Goal: Task Accomplishment & Management: Use online tool/utility

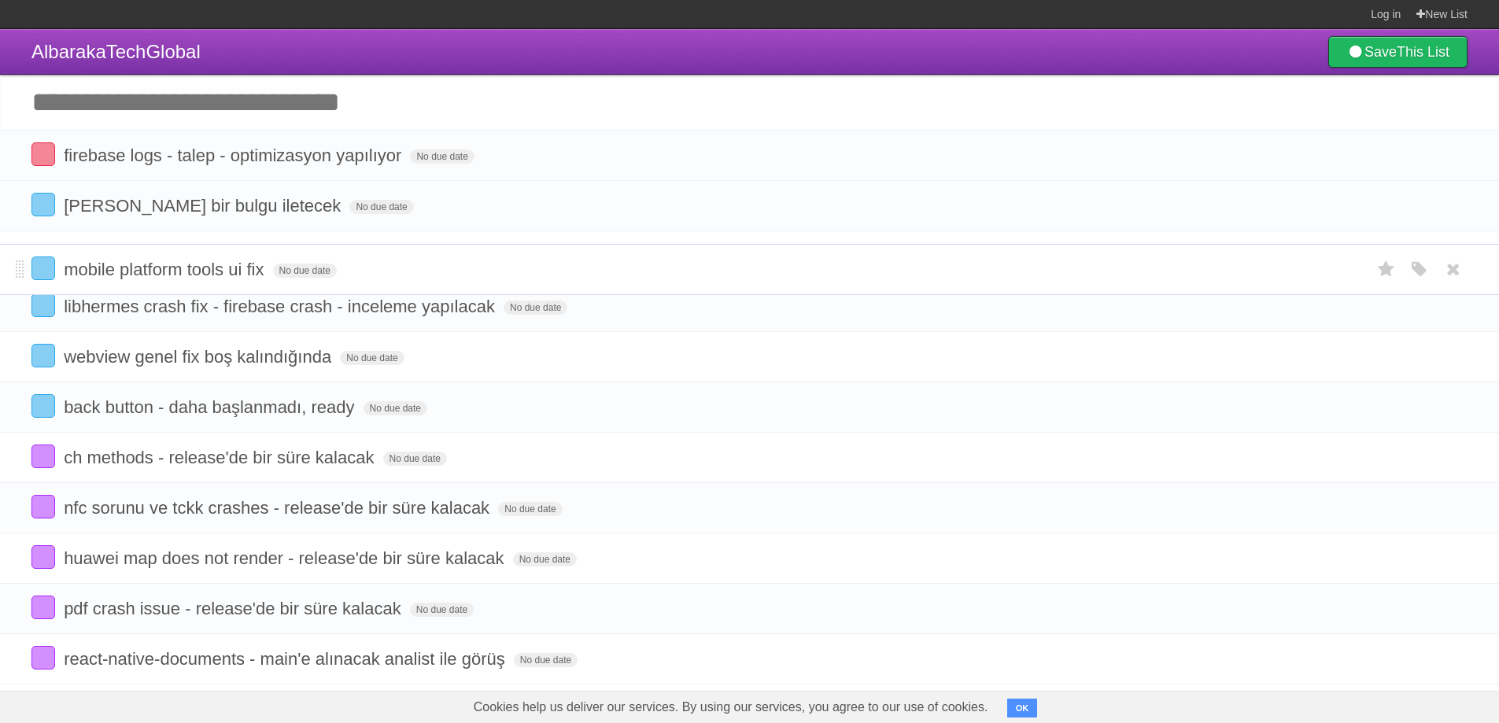
drag, startPoint x: 24, startPoint y: 207, endPoint x: 12, endPoint y: 270, distance: 64.1
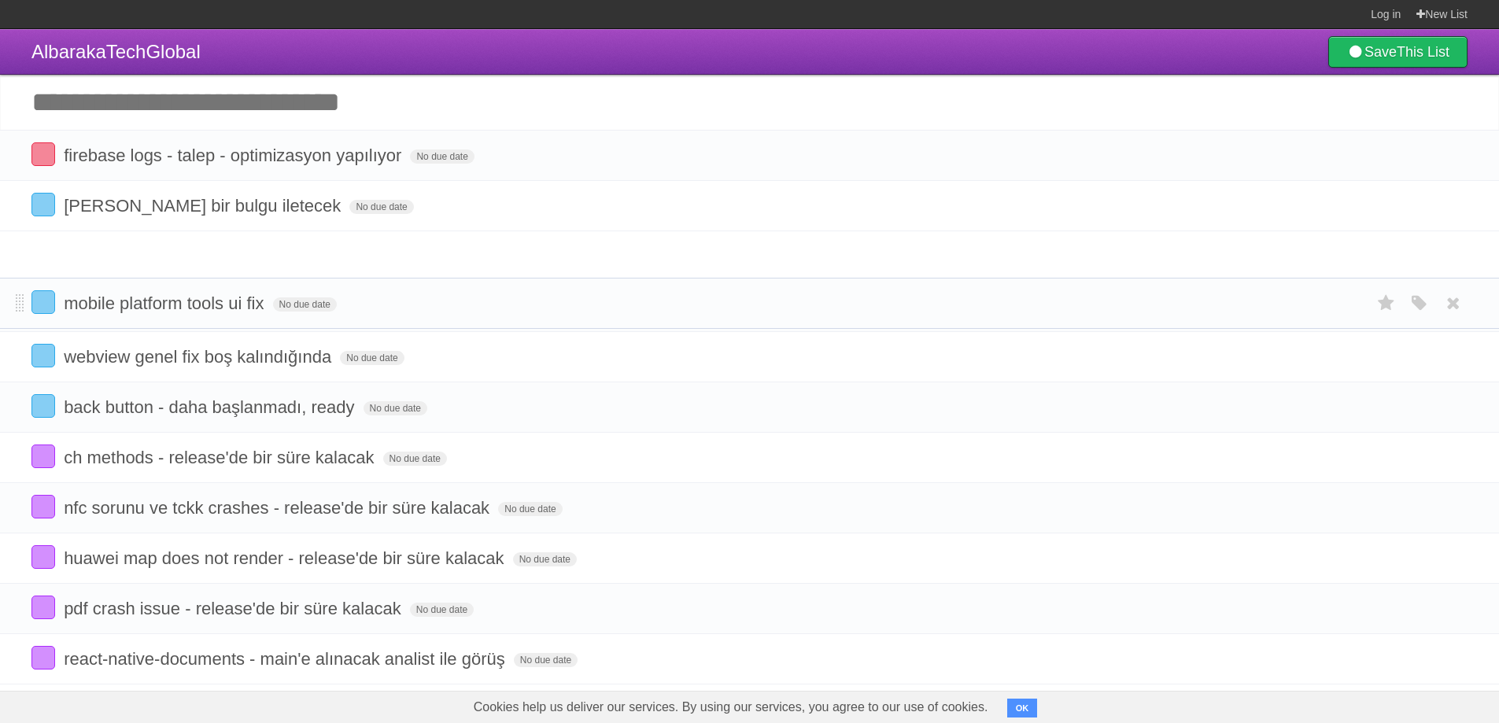
drag, startPoint x: 17, startPoint y: 258, endPoint x: 11, endPoint y: 320, distance: 62.5
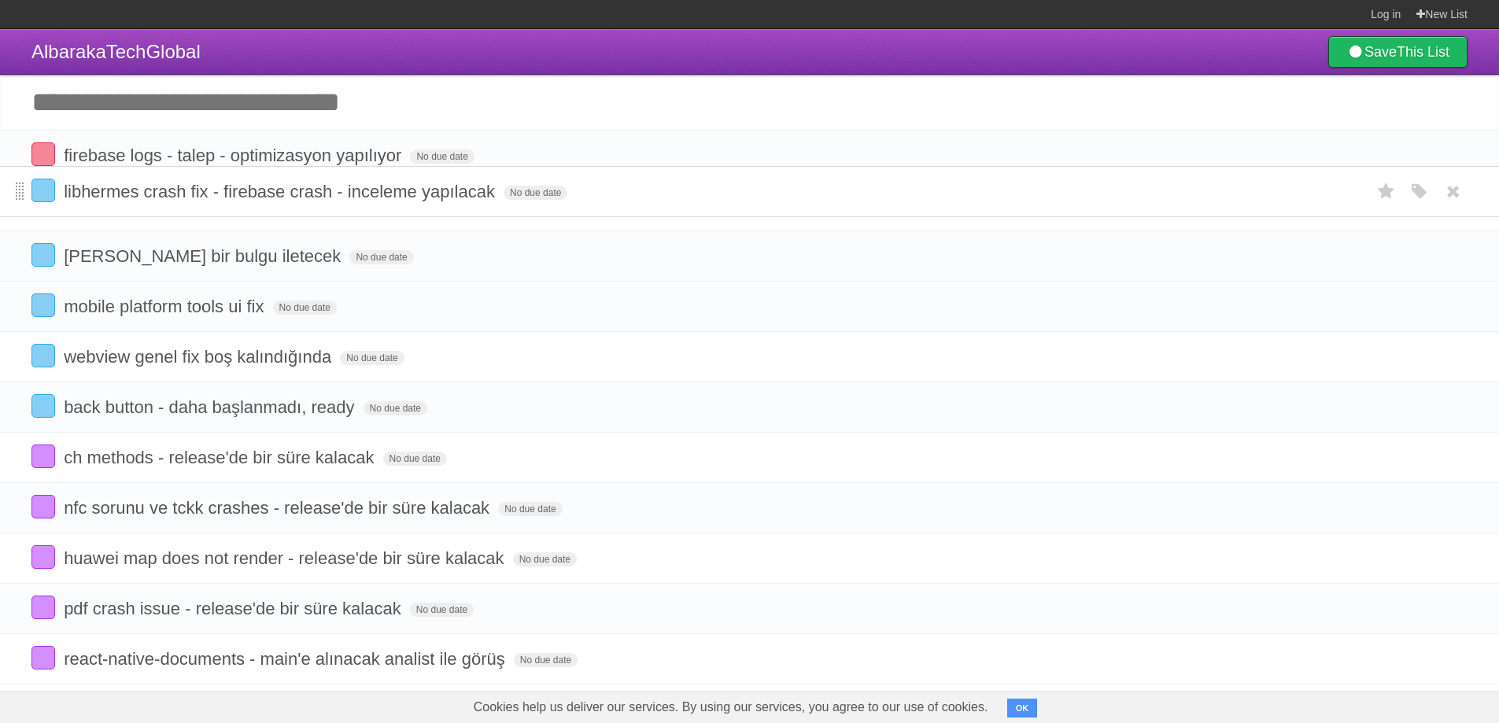
drag, startPoint x: 18, startPoint y: 258, endPoint x: 17, endPoint y: 192, distance: 66.1
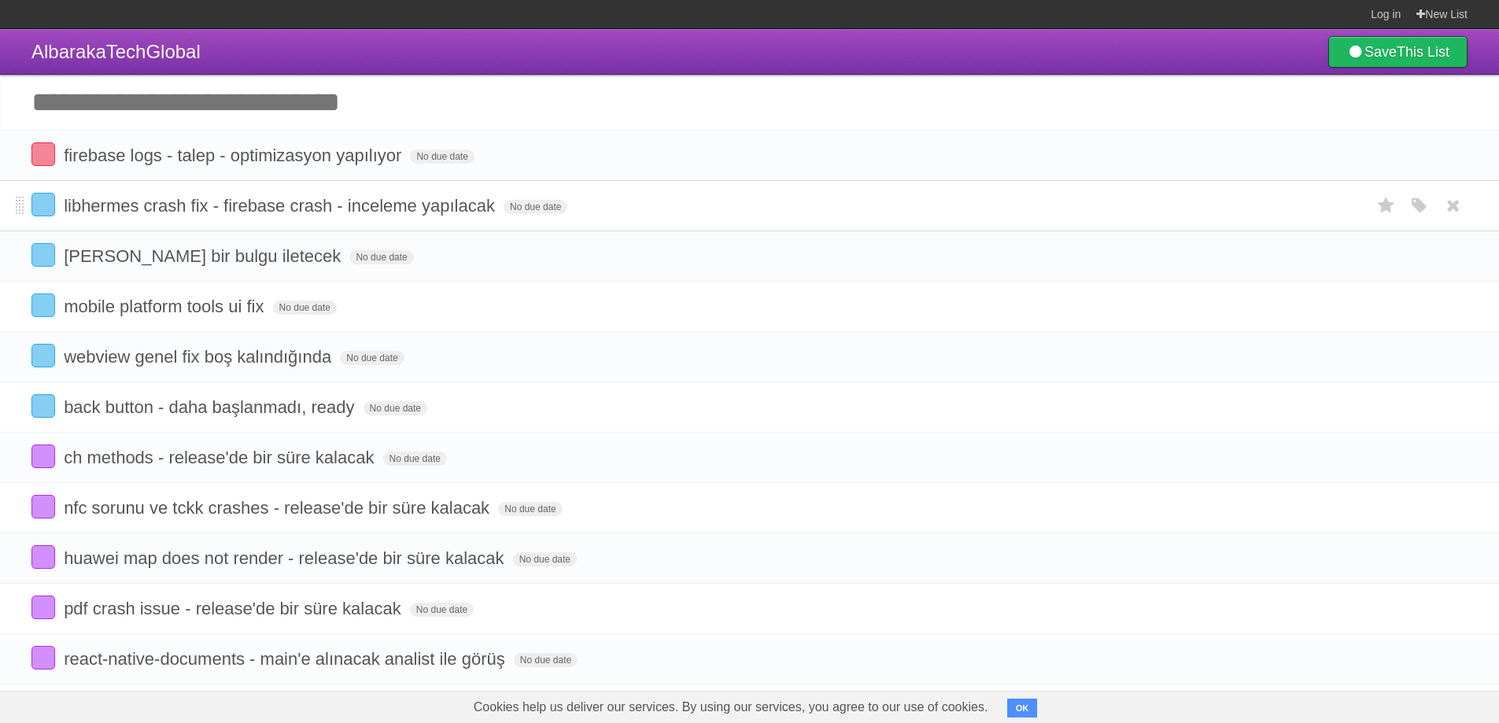
click at [1406, 207] on div "White Red Blue Green Purple Orange" at bounding box center [1420, 206] width 30 height 26
click at [1417, 206] on icon "button" at bounding box center [1420, 206] width 22 height 20
click at [1256, 209] on div "White Red Blue Green Purple Orange" at bounding box center [1314, 207] width 157 height 21
click at [1261, 208] on label "Red" at bounding box center [1266, 205] width 17 height 17
click at [1418, 256] on icon "button" at bounding box center [1420, 256] width 22 height 20
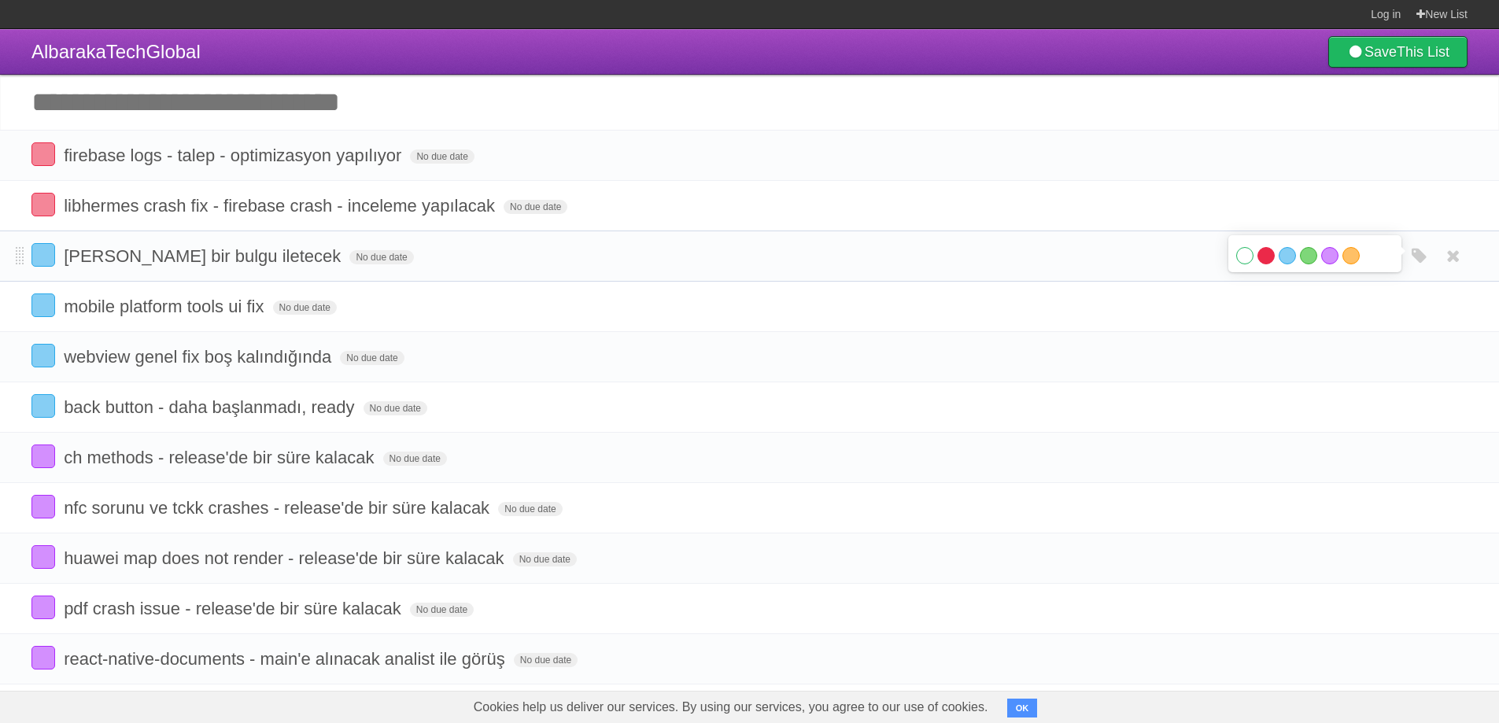
click at [1270, 256] on label "Red" at bounding box center [1266, 255] width 17 height 17
click at [1418, 305] on icon "button" at bounding box center [1420, 307] width 22 height 20
click at [1270, 312] on label "Red" at bounding box center [1266, 305] width 17 height 17
click at [1421, 356] on icon "button" at bounding box center [1420, 357] width 22 height 20
click at [1271, 362] on label "Red" at bounding box center [1266, 356] width 17 height 17
